Goal: Task Accomplishment & Management: Manage account settings

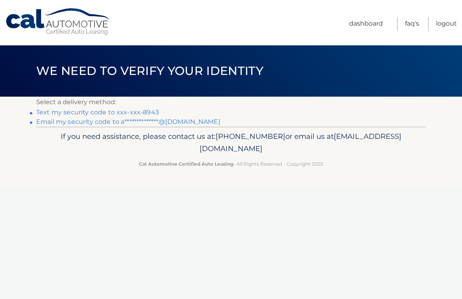
click at [98, 113] on link "Text my security code to xxx-xxx-8943" at bounding box center [97, 111] width 123 height 7
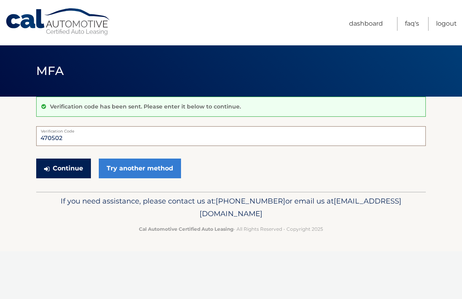
type input "470502"
click at [68, 168] on button "Continue" at bounding box center [63, 168] width 55 height 20
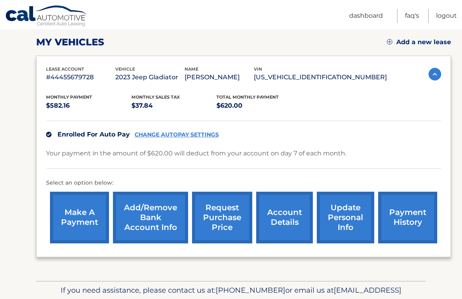
scroll to position [111, 0]
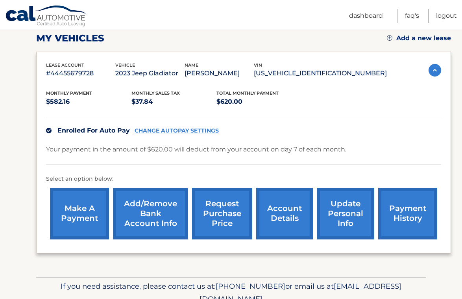
click at [280, 209] on link "account details" at bounding box center [284, 213] width 57 height 52
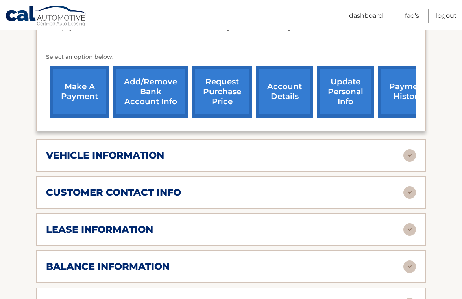
scroll to position [262, 0]
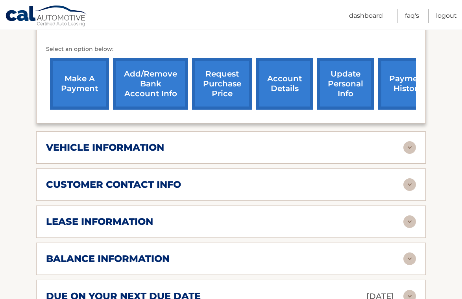
click at [409, 215] on img at bounding box center [410, 221] width 13 height 13
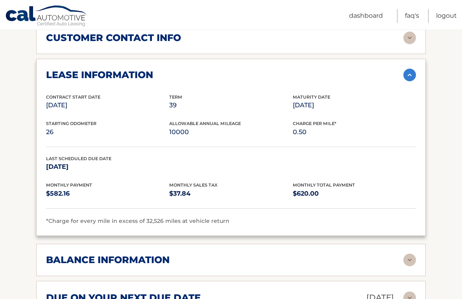
scroll to position [409, 0]
click at [408, 68] on img at bounding box center [410, 74] width 13 height 13
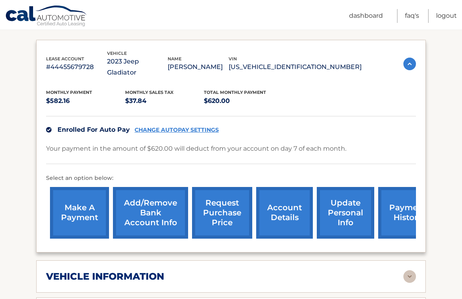
scroll to position [133, 0]
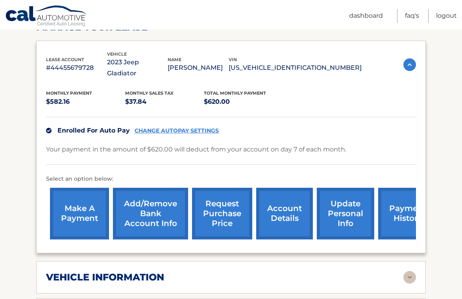
click at [223, 203] on link "request purchase price" at bounding box center [222, 213] width 60 height 52
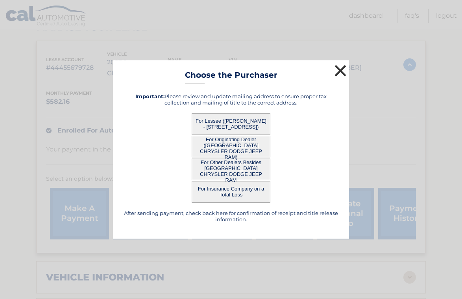
click at [340, 68] on button "×" at bounding box center [341, 71] width 16 height 16
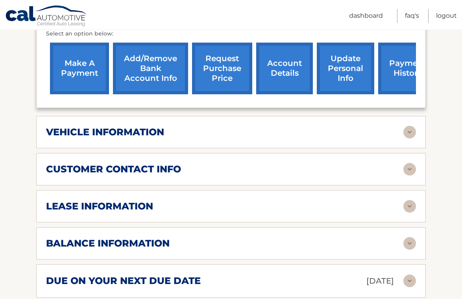
scroll to position [282, 0]
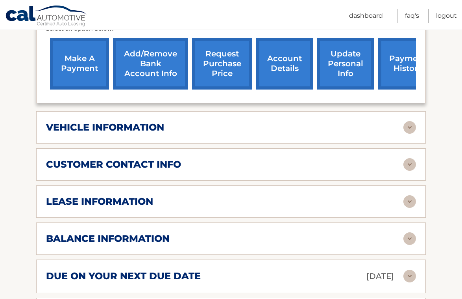
click at [413, 232] on img at bounding box center [410, 238] width 13 height 13
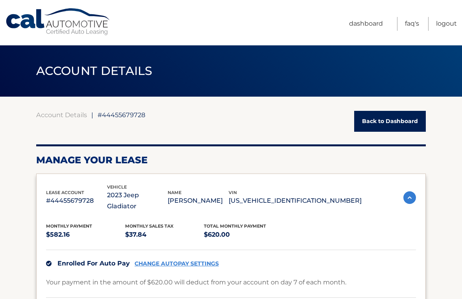
scroll to position [0, 0]
